Goal: Transaction & Acquisition: Purchase product/service

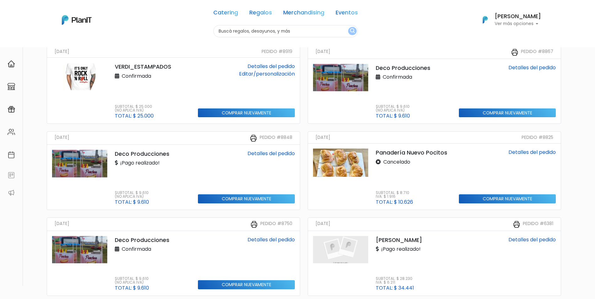
scroll to position [63, 0]
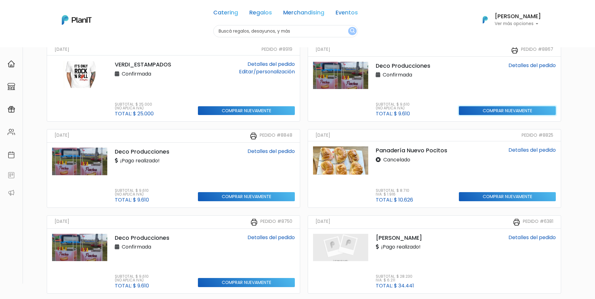
click at [295, 110] on input "Comprar nuevamente" at bounding box center [246, 110] width 97 height 9
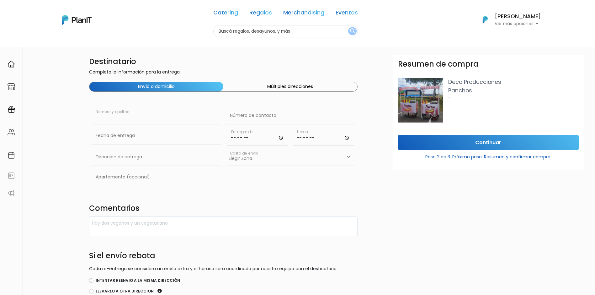
click at [150, 116] on input "text" at bounding box center [156, 116] width 129 height 18
type input "[PERSON_NAME]"
type input "26041372"
type input "Av. Italia 6201 Ed. Los Sauces LATU"
click at [248, 139] on input "time" at bounding box center [257, 136] width 61 height 19
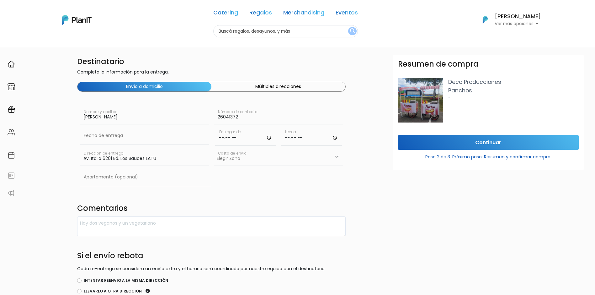
scroll to position [0, 13]
type input "12:30"
type input "13:30"
click at [107, 138] on input "text" at bounding box center [143, 136] width 129 height 18
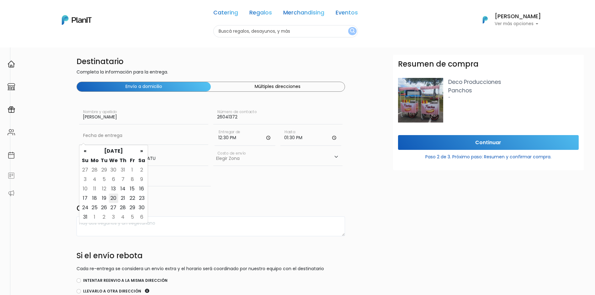
click at [113, 197] on td "20" at bounding box center [113, 197] width 9 height 9
type input "20/08/2025"
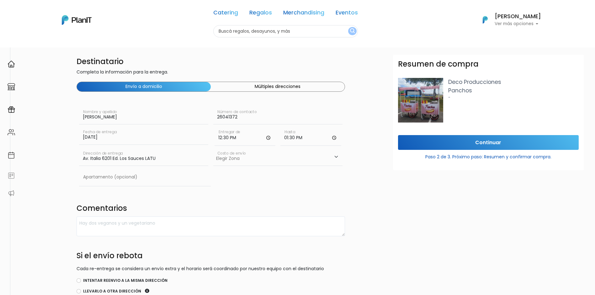
click at [254, 158] on select "Elegir Zona Zona américa- $600 Montevideo- $250" at bounding box center [277, 157] width 129 height 18
select select "10"
click at [213, 148] on select "Elegir Zona Zona américa- $600 Montevideo- $250" at bounding box center [277, 157] width 129 height 18
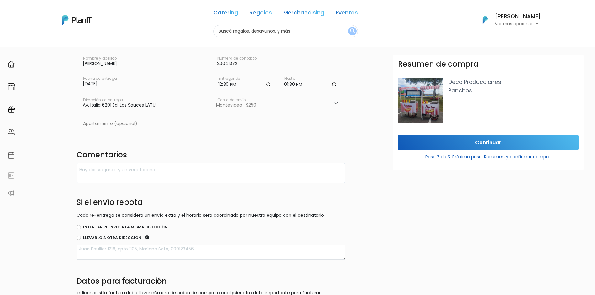
scroll to position [63, 13]
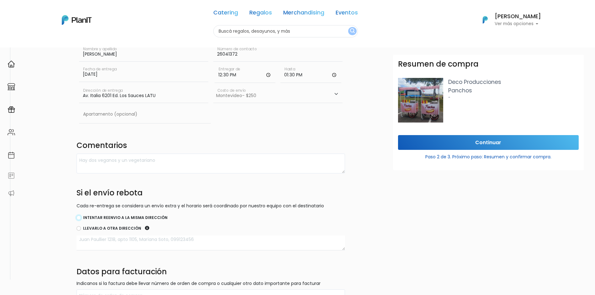
click at [78, 219] on input "Intentar reenvio a la misma dirección" at bounding box center [79, 217] width 4 height 4
radio input "true"
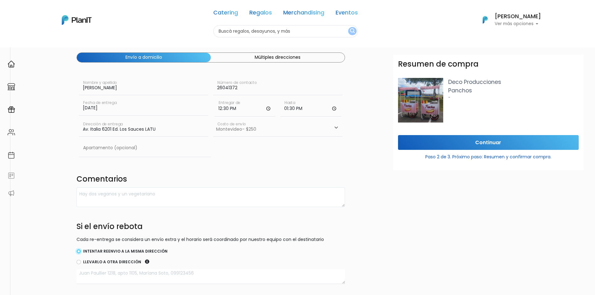
scroll to position [9, 13]
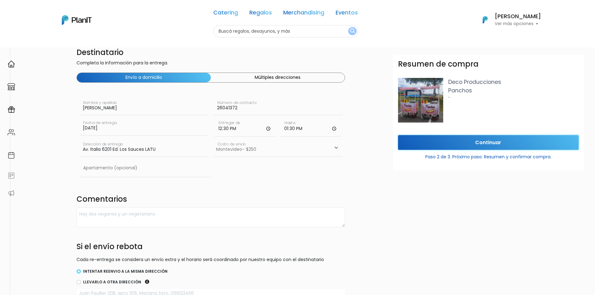
click at [508, 147] on input "Continuar" at bounding box center [488, 142] width 181 height 15
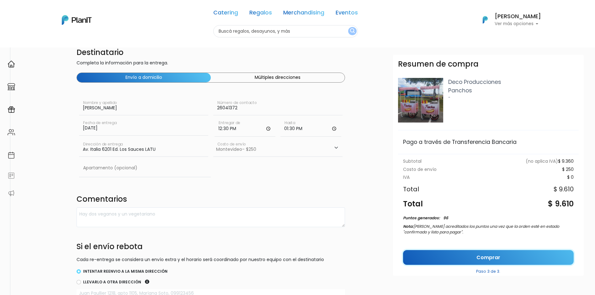
click at [504, 250] on link "Comprar" at bounding box center [488, 257] width 171 height 15
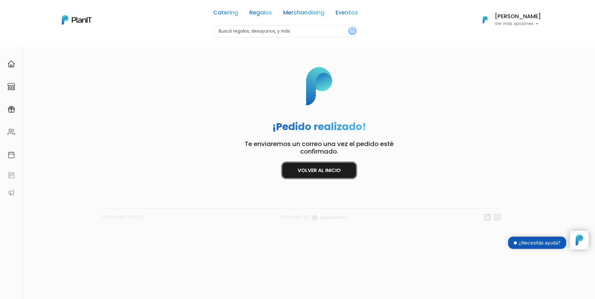
click at [301, 177] on link "Volver al inicio" at bounding box center [319, 170] width 74 height 15
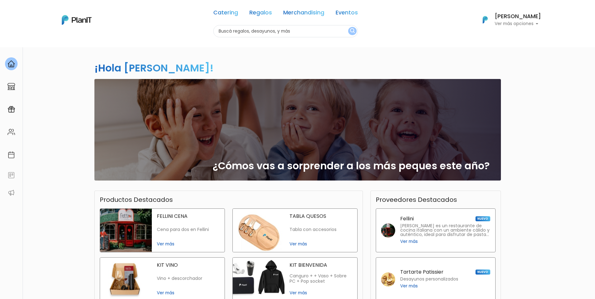
click at [517, 19] on h6 "[PERSON_NAME]" at bounding box center [518, 17] width 46 height 6
click at [507, 36] on span "Mis Compras" at bounding box center [506, 37] width 32 height 7
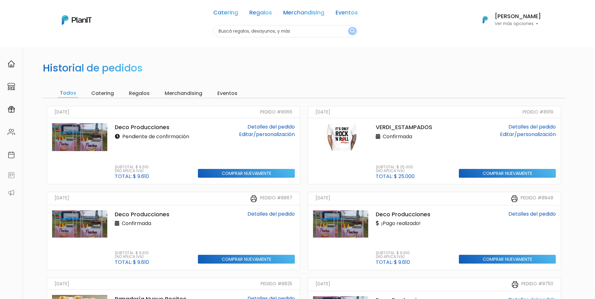
click at [277, 125] on link "Detalles del pedido" at bounding box center [271, 126] width 47 height 7
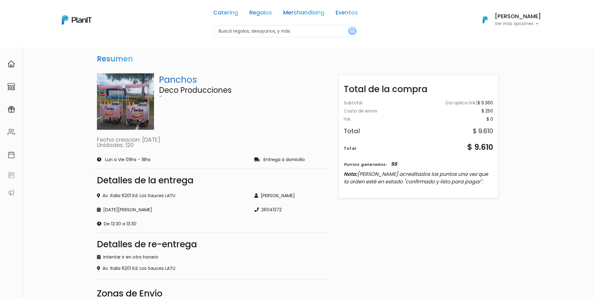
click at [515, 19] on h6 "[PERSON_NAME]" at bounding box center [518, 17] width 46 height 6
click at [515, 40] on span "Mis Compras" at bounding box center [506, 37] width 32 height 7
